Goal: Task Accomplishment & Management: Manage account settings

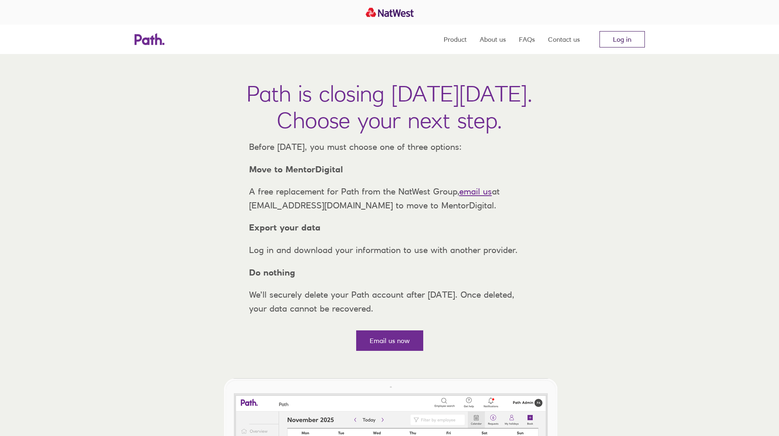
click at [615, 42] on link "Log in" at bounding box center [622, 39] width 45 height 16
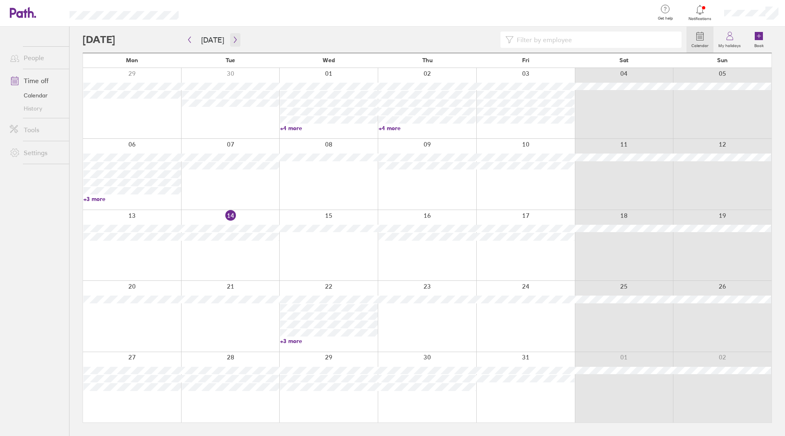
click at [230, 43] on button "button" at bounding box center [235, 39] width 10 height 13
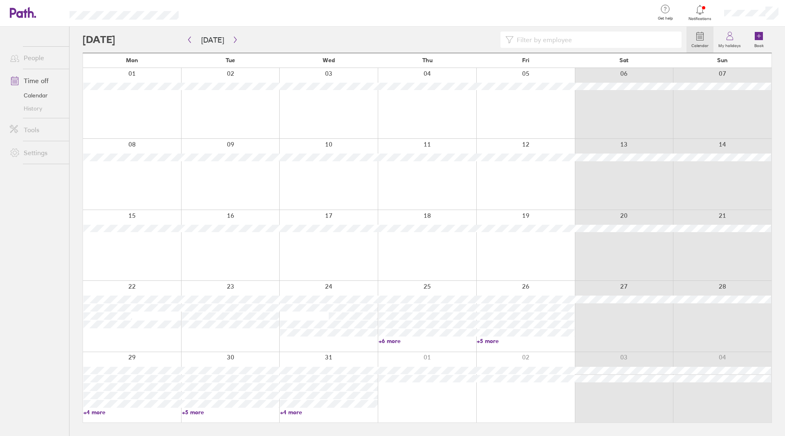
click at [393, 340] on link "+6 more" at bounding box center [428, 340] width 98 height 7
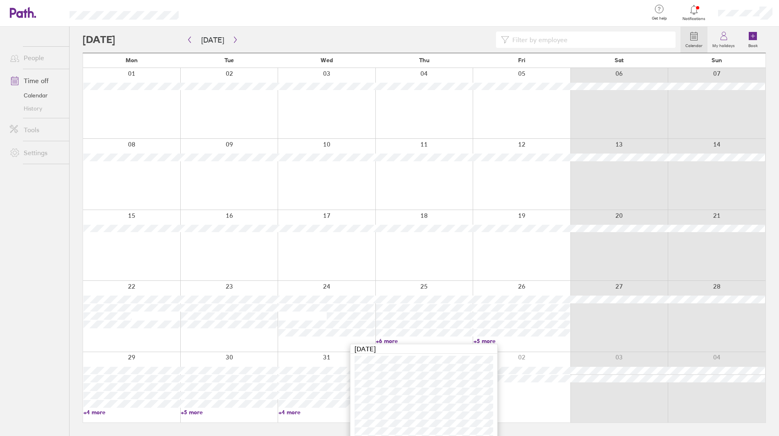
scroll to position [11, 0]
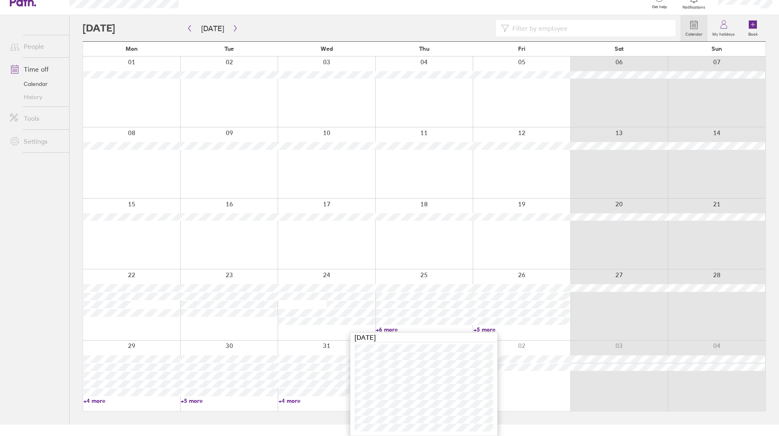
click at [482, 329] on link "+5 more" at bounding box center [522, 329] width 97 height 7
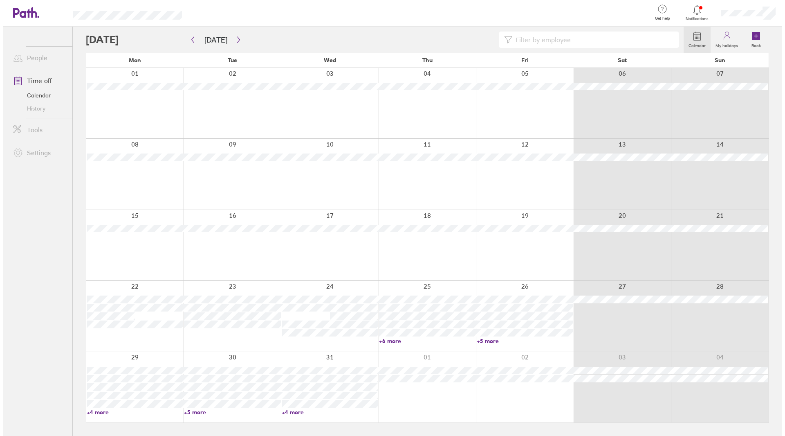
scroll to position [0, 0]
click at [409, 356] on div at bounding box center [427, 387] width 99 height 70
